Goal: Task Accomplishment & Management: Use online tool/utility

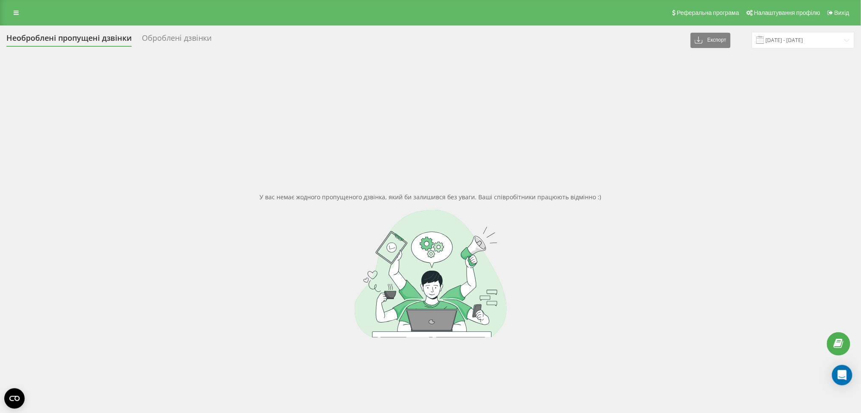
click at [171, 41] on div "Оброблені дзвінки" at bounding box center [177, 40] width 70 height 13
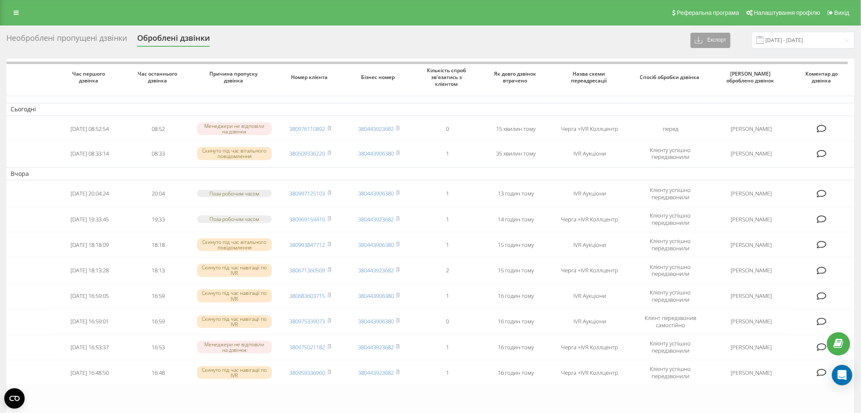
click at [719, 40] on button "Експорт" at bounding box center [711, 40] width 40 height 15
click at [709, 70] on span ".xlsx" at bounding box center [704, 71] width 12 height 8
click at [842, 42] on input "[DATE] - [DATE]" at bounding box center [803, 40] width 103 height 17
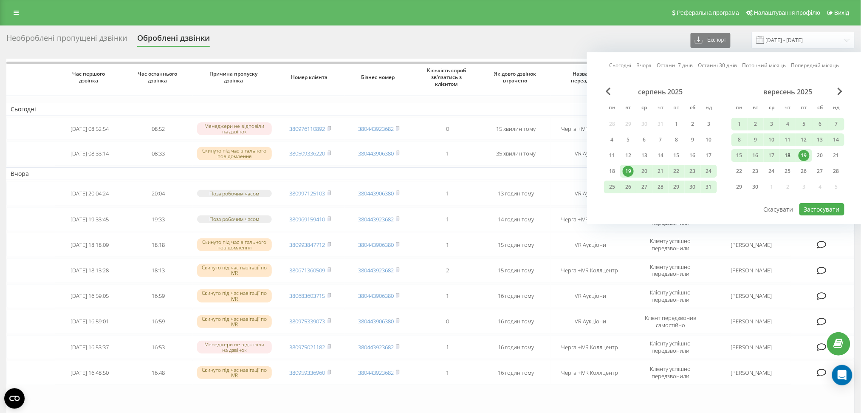
click at [785, 152] on div "18" at bounding box center [788, 155] width 11 height 11
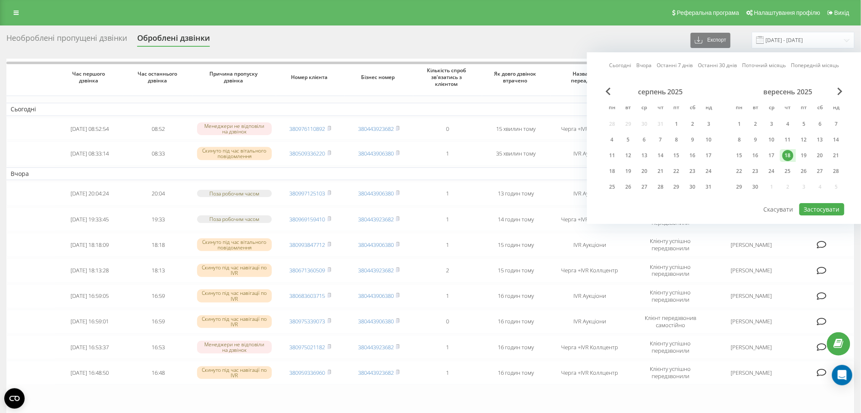
click at [785, 152] on div "18" at bounding box center [788, 155] width 11 height 11
click at [812, 210] on button "Застосувати" at bounding box center [822, 209] width 45 height 12
type input "18.09.2025 - 18.09.2025"
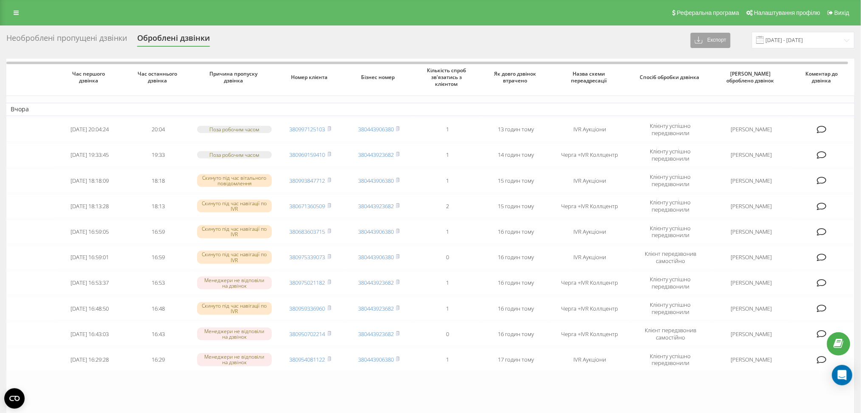
click at [730, 37] on button "Експорт" at bounding box center [711, 40] width 40 height 15
click at [719, 71] on div ".xlsx" at bounding box center [713, 71] width 45 height 15
click at [74, 46] on div "Необроблені пропущені дзвінки" at bounding box center [66, 40] width 121 height 13
